Goal: Task Accomplishment & Management: Use online tool/utility

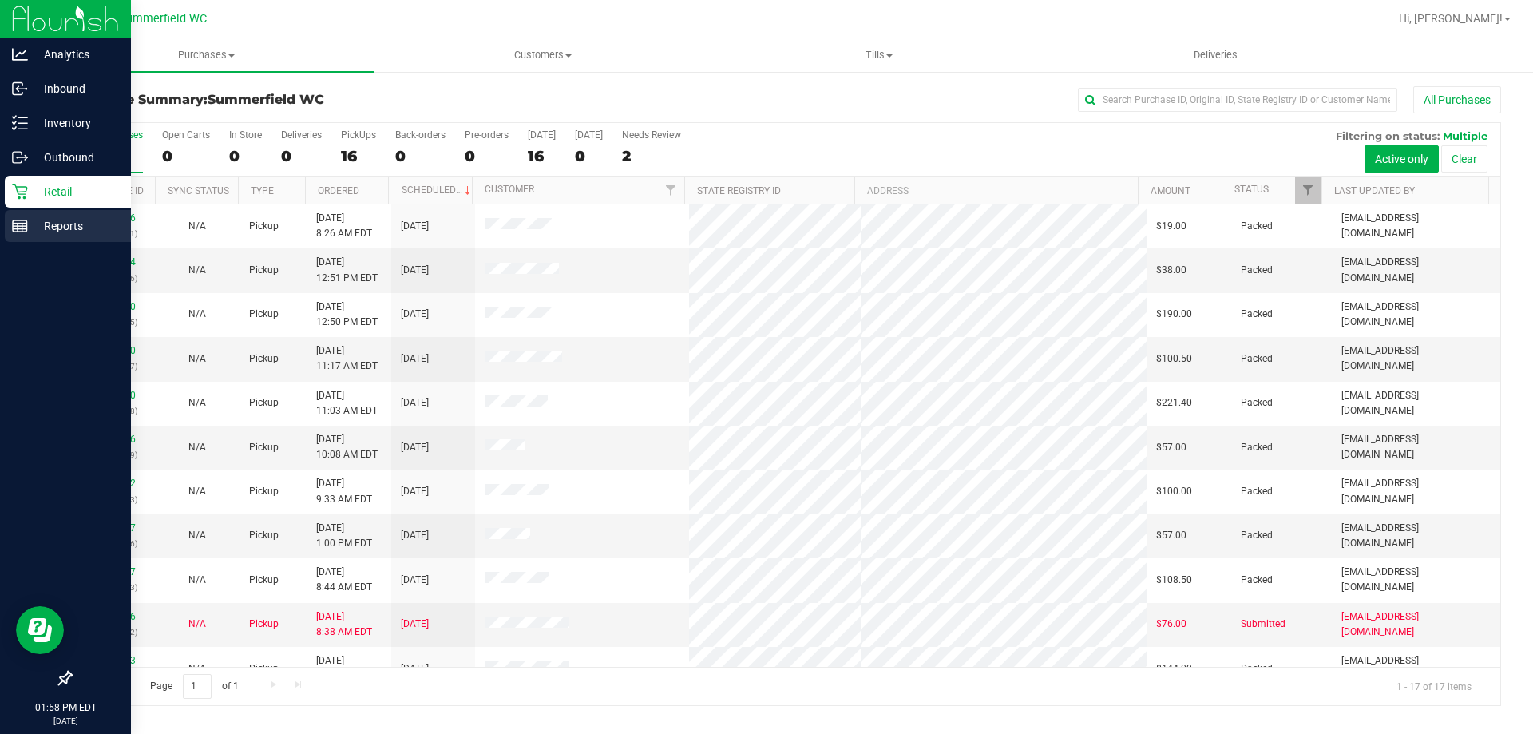
click at [78, 227] on p "Reports" at bounding box center [76, 225] width 96 height 19
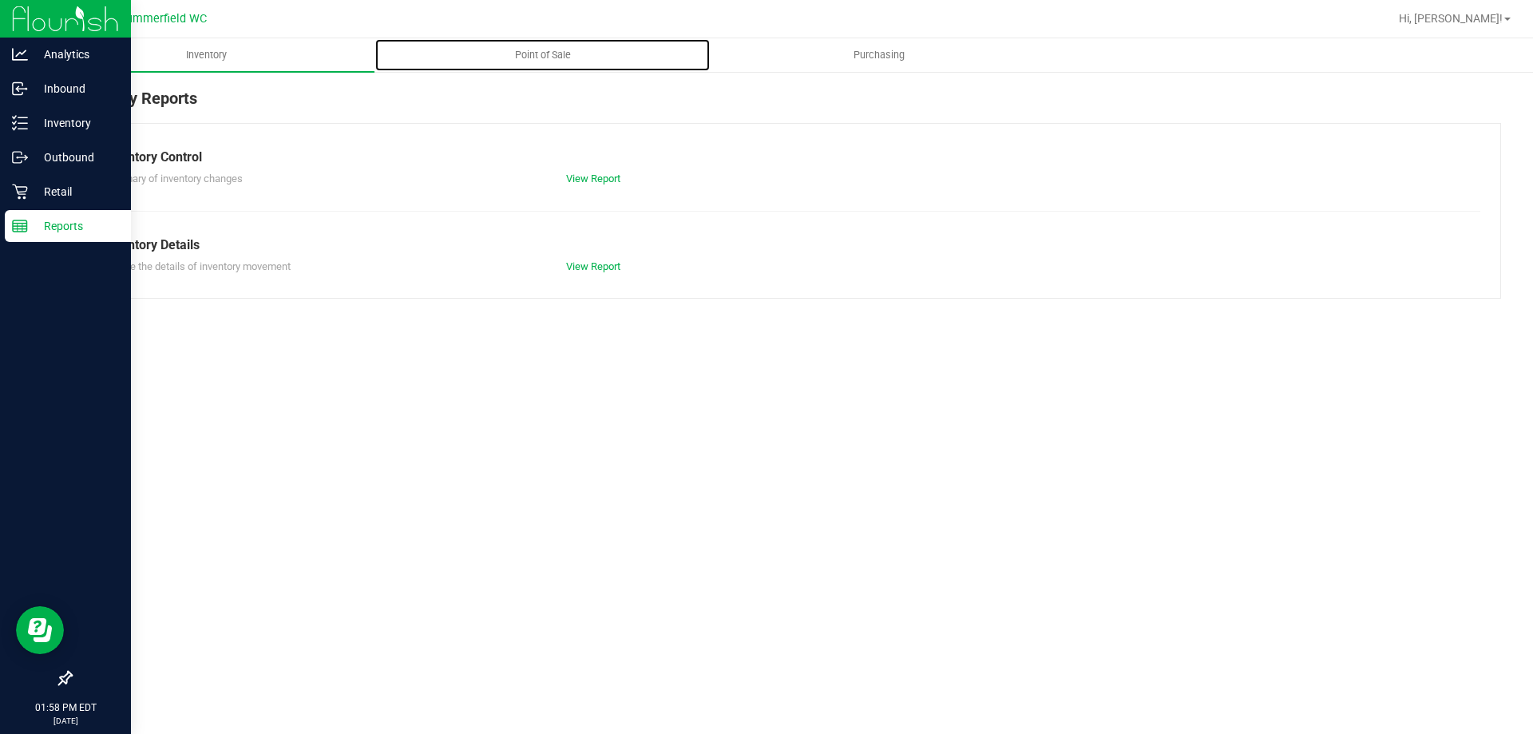
click at [544, 53] on span "Point of Sale" at bounding box center [543, 55] width 99 height 14
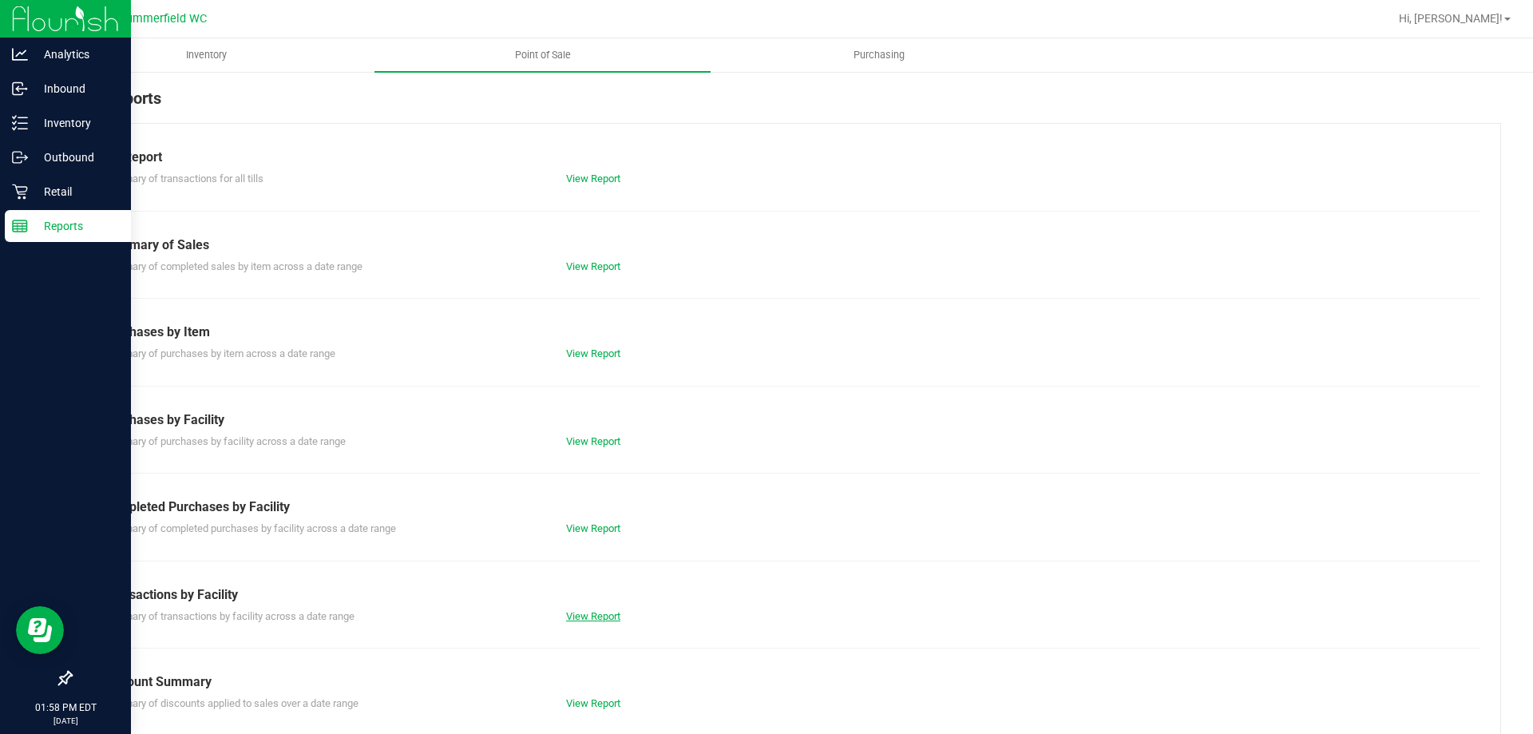
click at [585, 612] on link "View Report" at bounding box center [593, 616] width 54 height 12
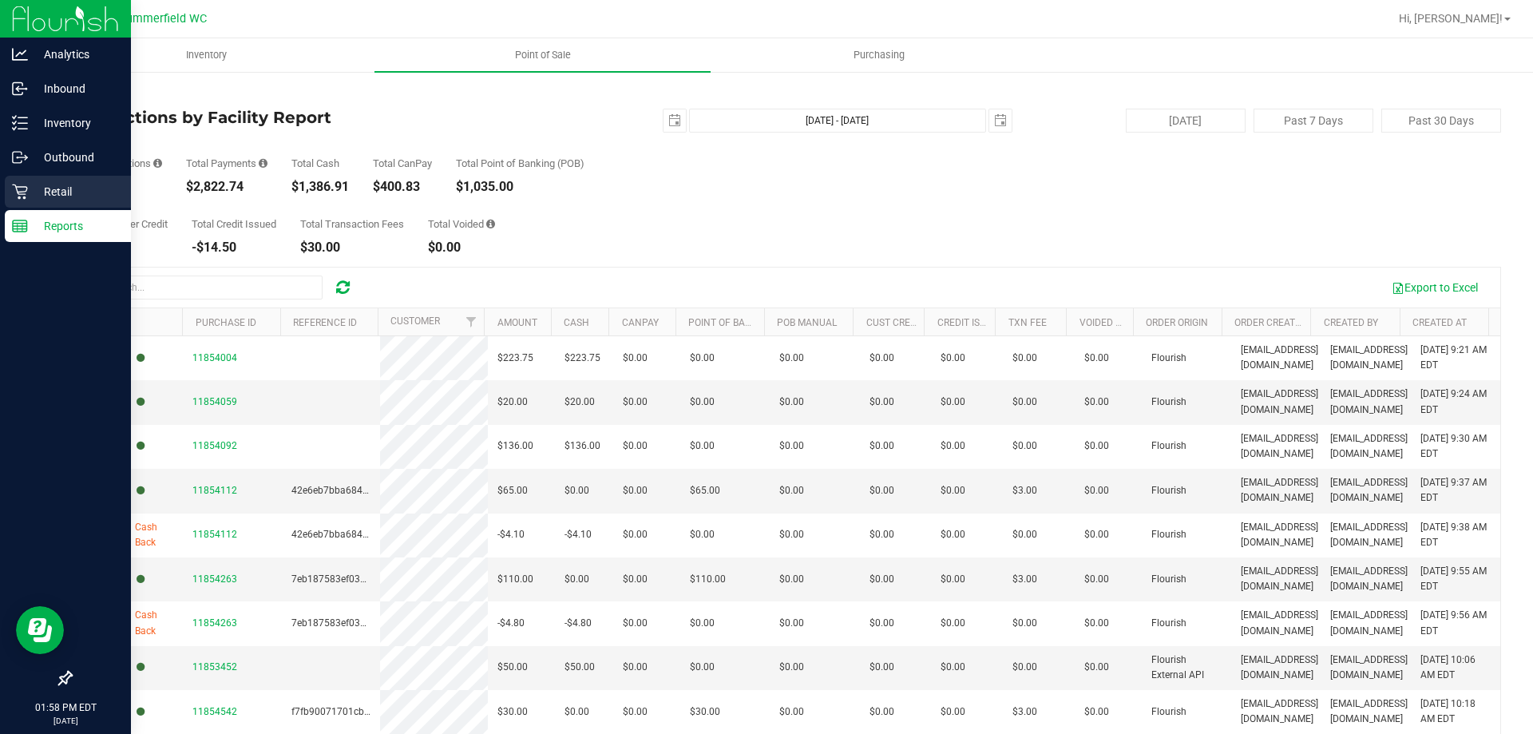
click at [58, 188] on p "Retail" at bounding box center [76, 191] width 96 height 19
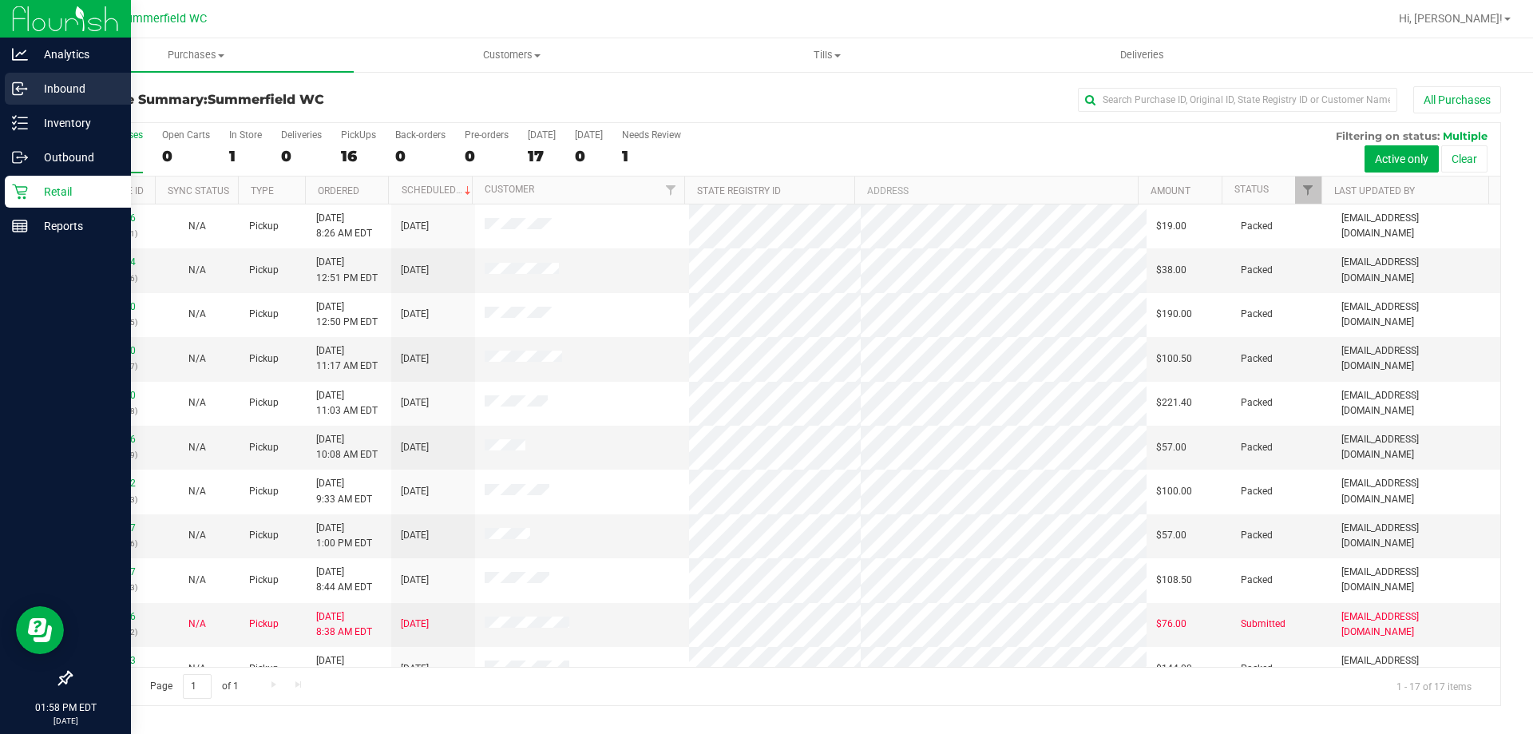
click at [69, 88] on p "Inbound" at bounding box center [76, 88] width 96 height 19
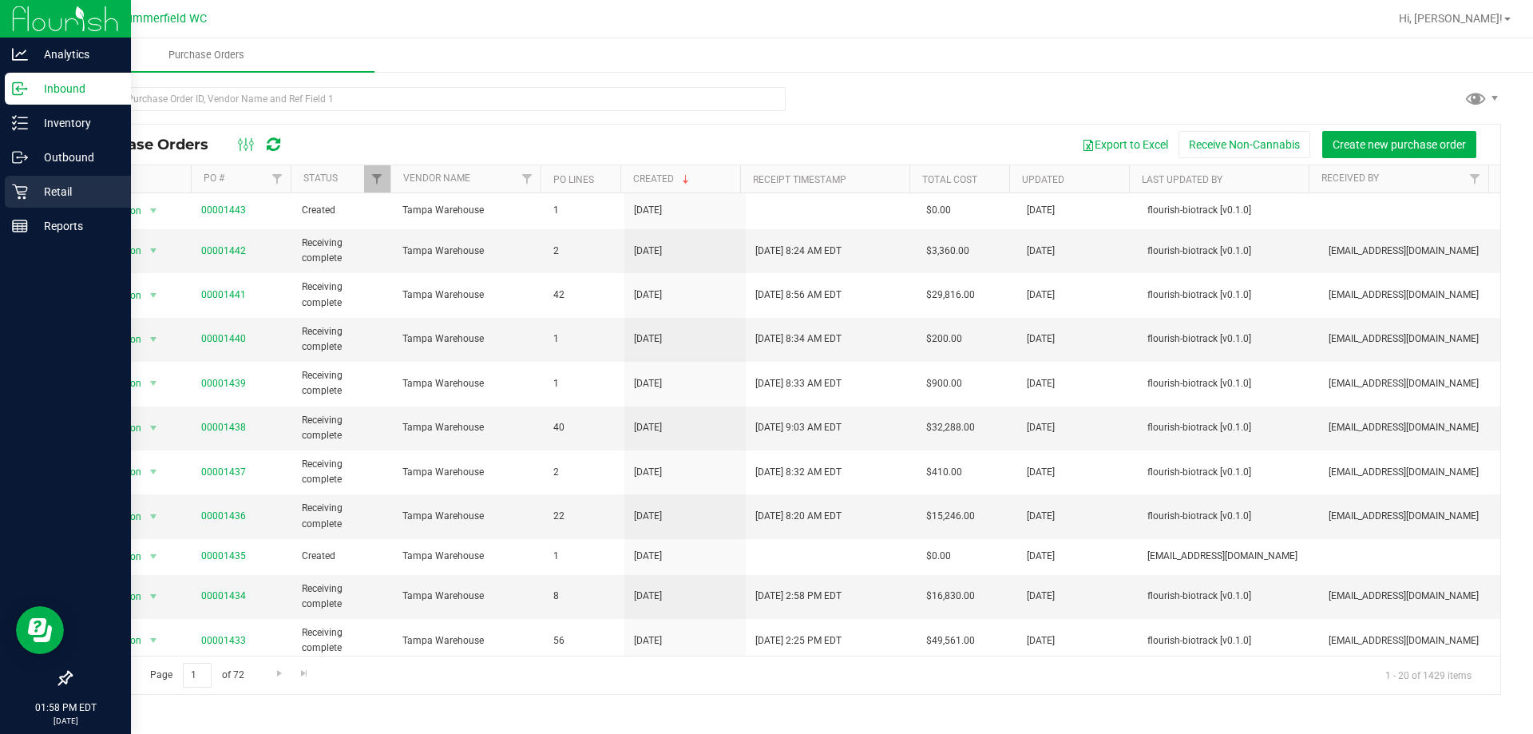
click at [56, 180] on div "Retail" at bounding box center [68, 192] width 126 height 32
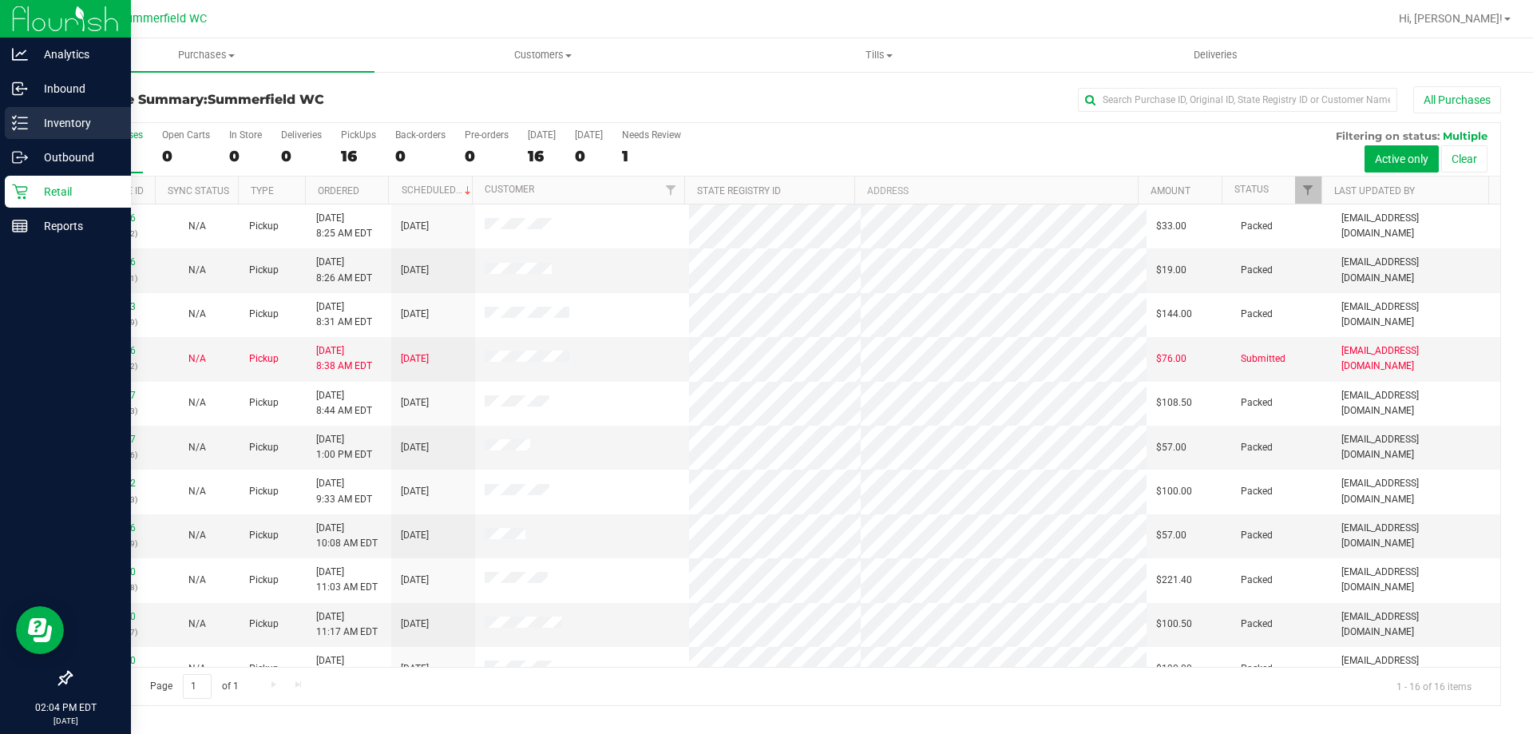
click at [14, 117] on icon at bounding box center [20, 123] width 16 height 16
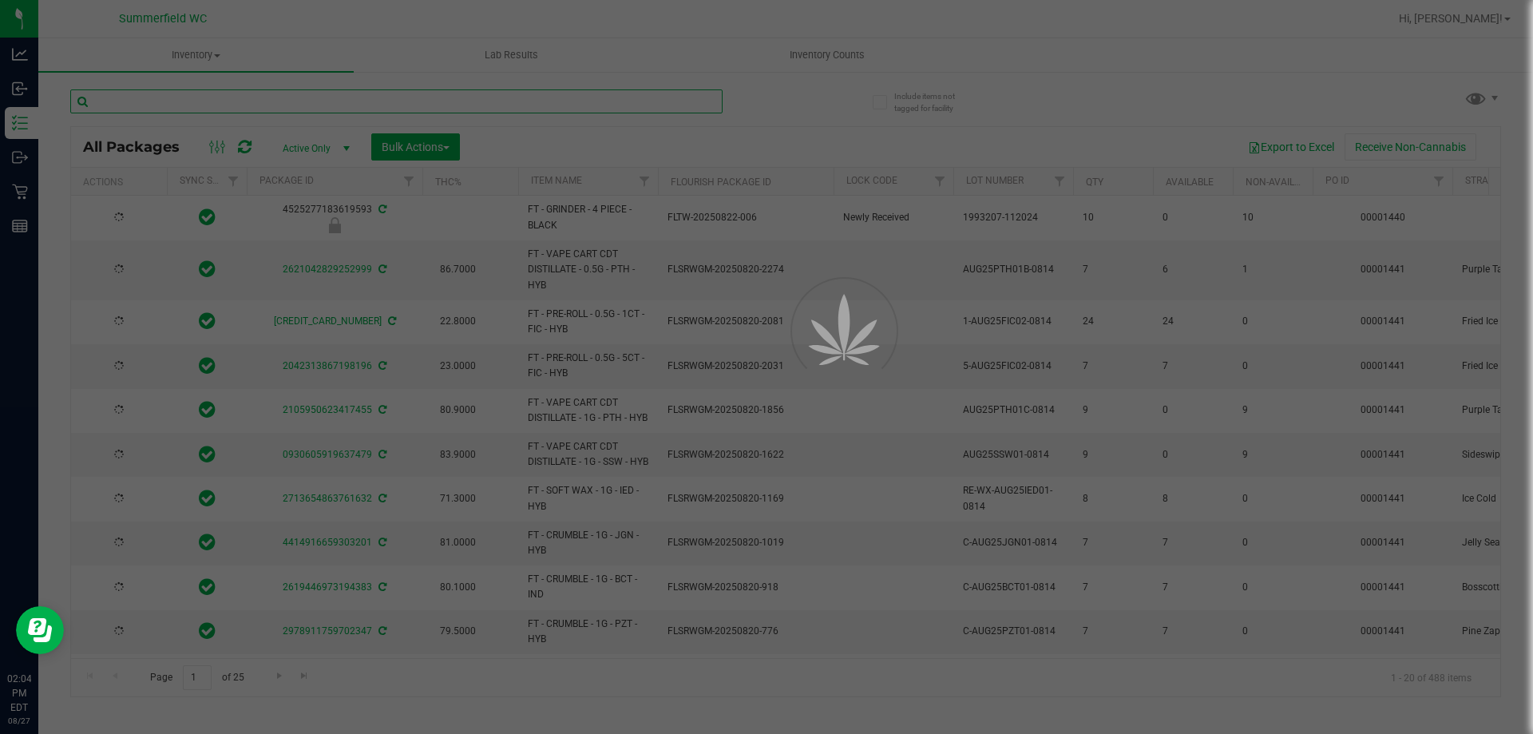
click at [196, 101] on input "text" at bounding box center [396, 101] width 652 height 24
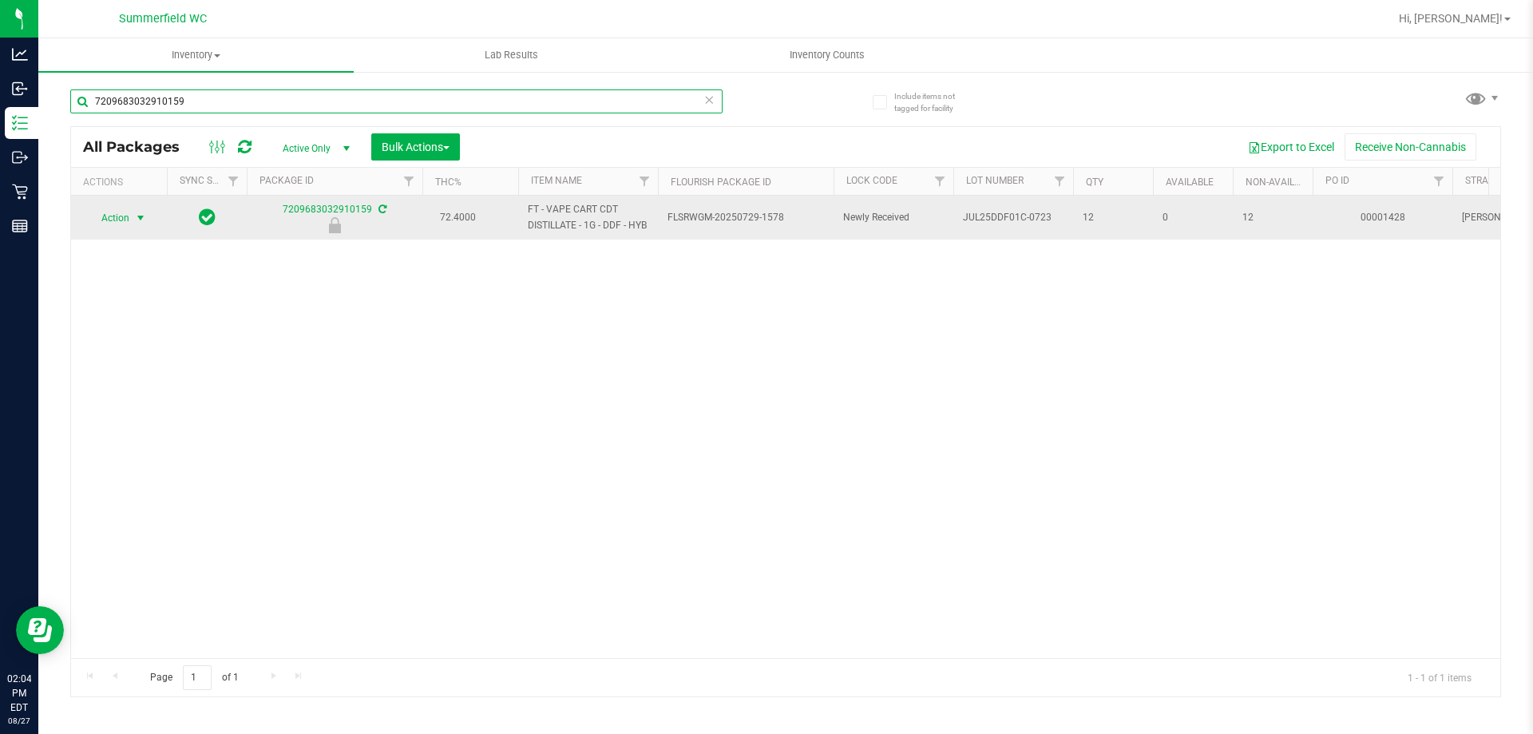
type input "7209683032910159"
click at [137, 218] on span "select" at bounding box center [140, 218] width 13 height 13
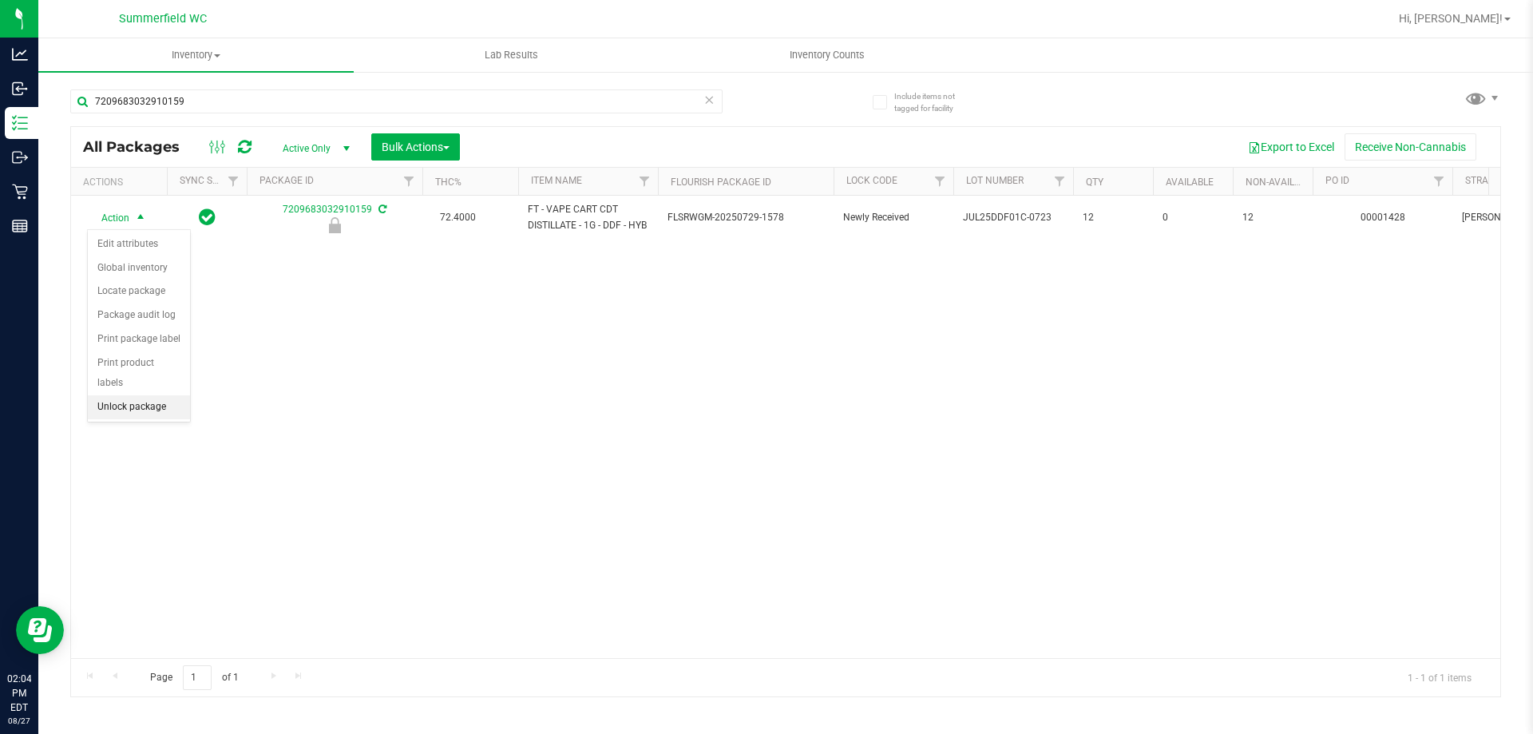
click at [151, 395] on li "Unlock package" at bounding box center [139, 407] width 102 height 24
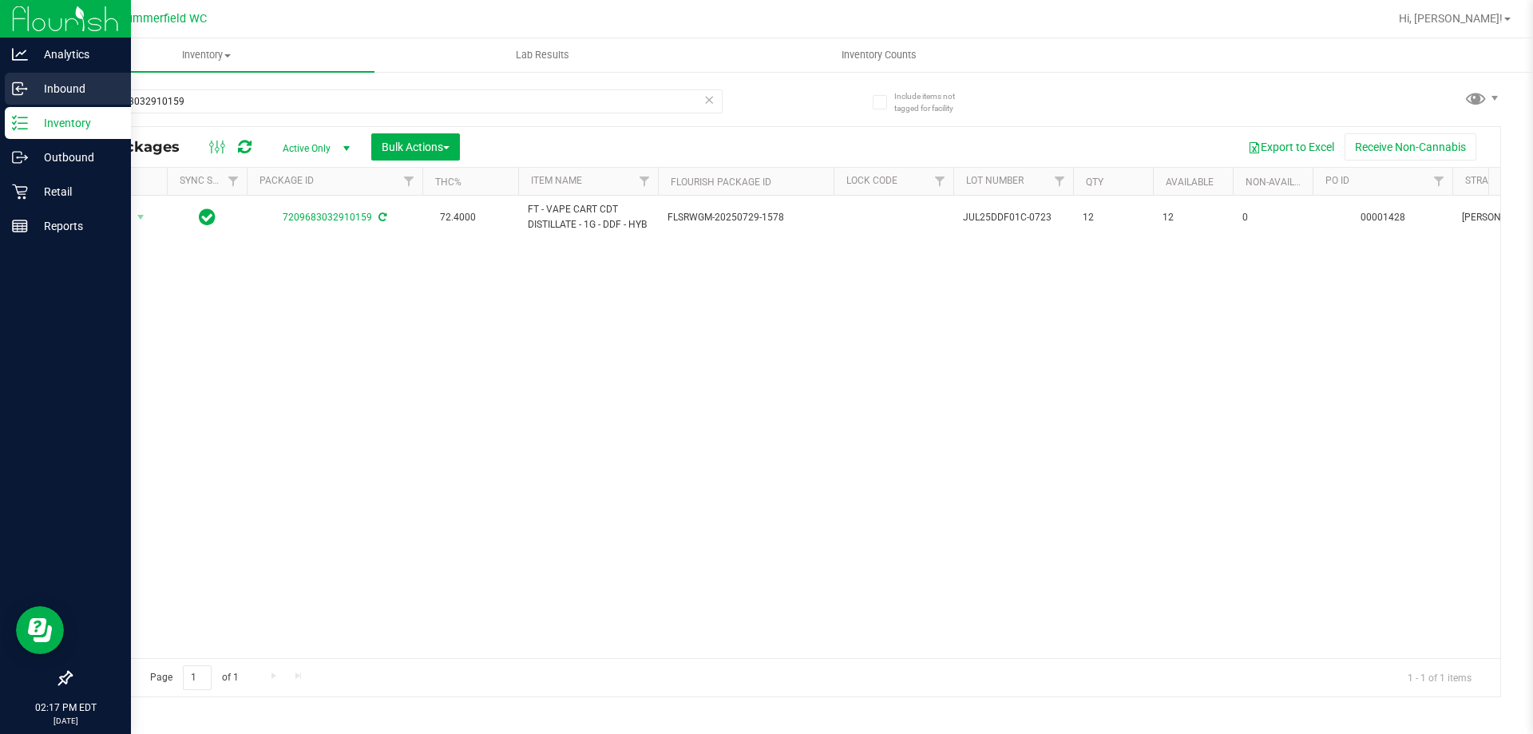
click at [69, 80] on p "Inbound" at bounding box center [76, 88] width 96 height 19
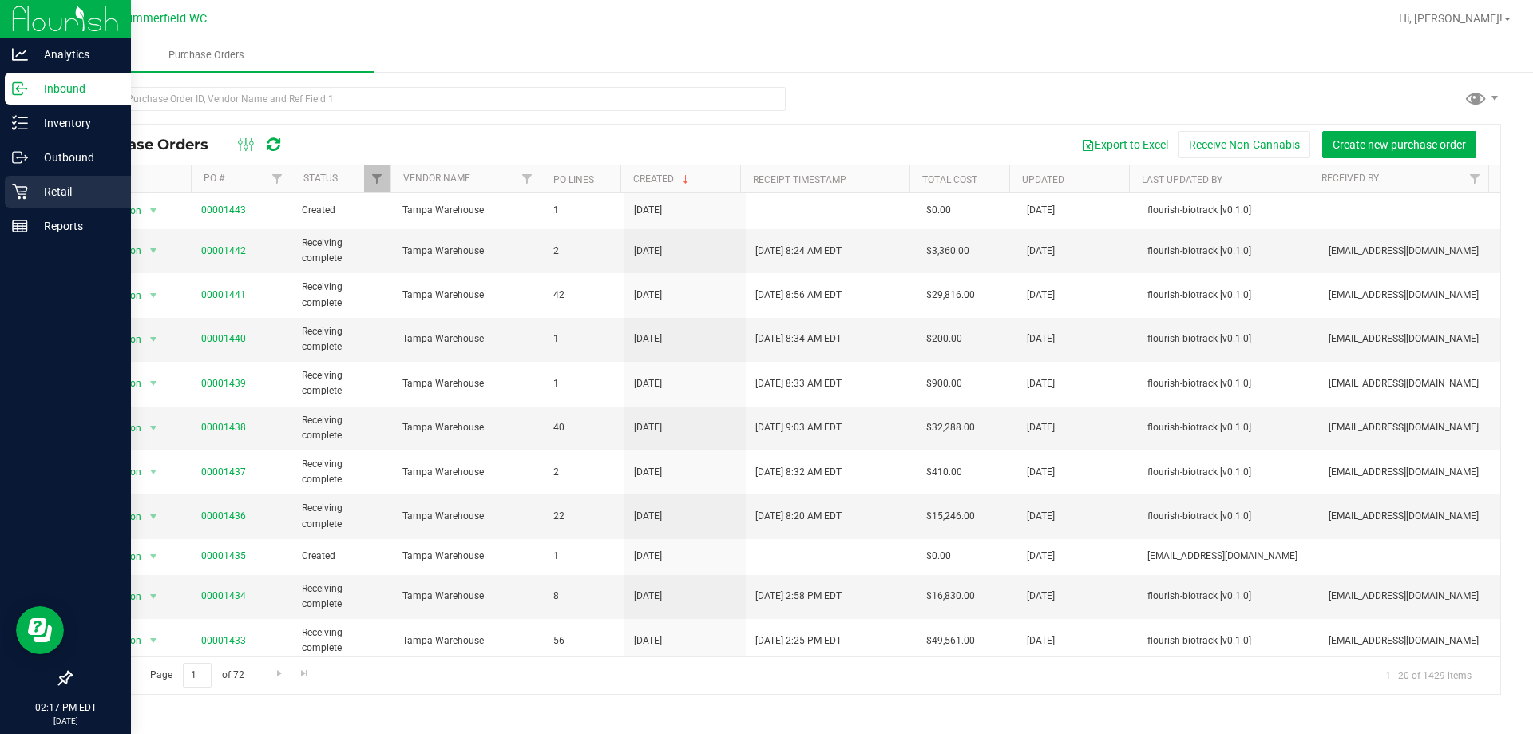
click at [46, 186] on p "Retail" at bounding box center [76, 191] width 96 height 19
